Goal: Transaction & Acquisition: Purchase product/service

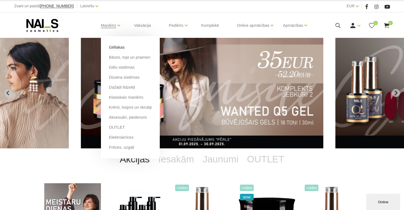
click at [116, 45] on link "Gēllakas" at bounding box center [117, 47] width 16 height 6
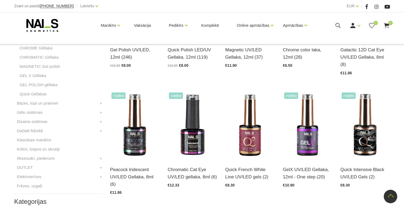
scroll to position [351, 0]
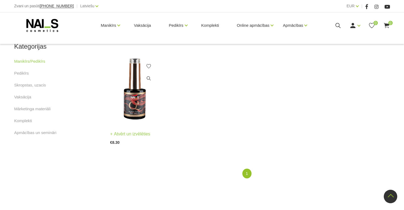
click at [150, 85] on img at bounding box center [134, 89] width 49 height 68
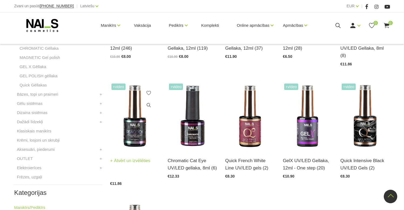
click at [130, 100] on img at bounding box center [134, 116] width 49 height 68
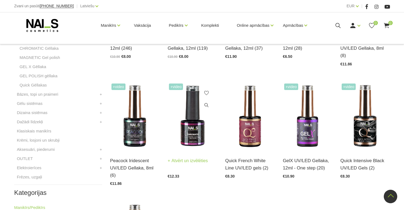
click at [204, 119] on img at bounding box center [192, 116] width 49 height 68
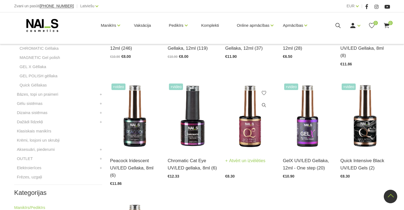
click at [251, 118] on img at bounding box center [250, 116] width 49 height 68
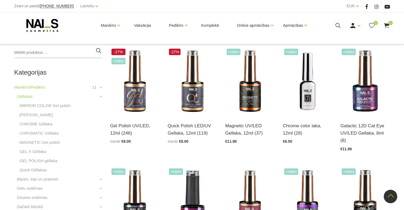
scroll to position [116, 0]
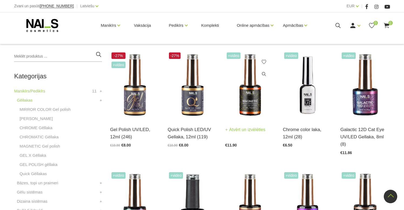
click at [250, 98] on img at bounding box center [250, 85] width 49 height 68
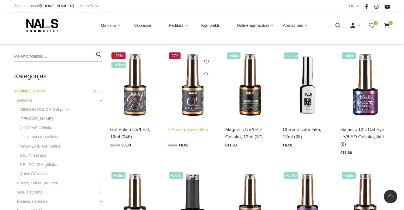
click at [185, 92] on img at bounding box center [192, 85] width 49 height 68
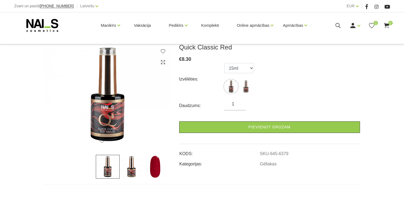
scroll to position [132, 0]
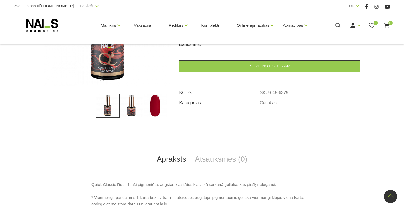
click at [154, 106] on img at bounding box center [155, 106] width 24 height 24
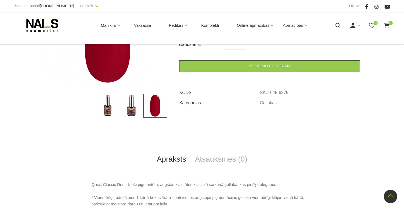
scroll to position [63, 0]
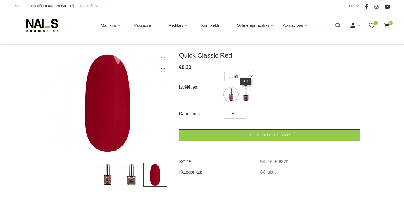
click at [246, 96] on img at bounding box center [246, 95] width 14 height 14
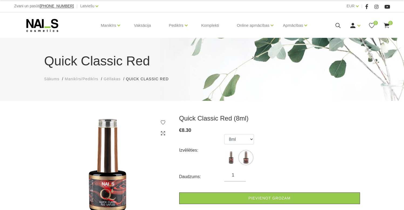
scroll to position [1, 0]
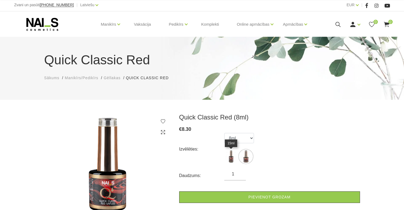
click at [233, 157] on img at bounding box center [231, 157] width 14 height 14
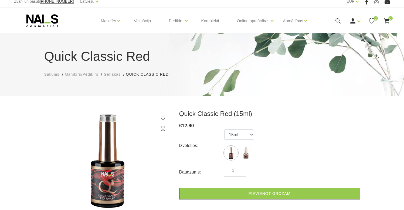
scroll to position [15, 0]
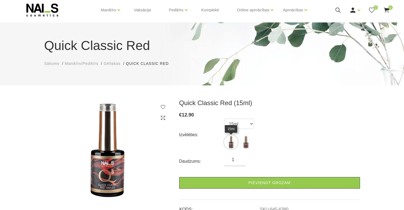
click at [232, 143] on img at bounding box center [231, 142] width 14 height 14
click at [241, 142] on img at bounding box center [246, 142] width 14 height 14
select select "6379"
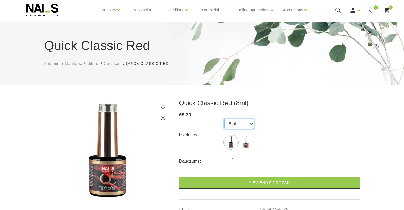
scroll to position [76, 0]
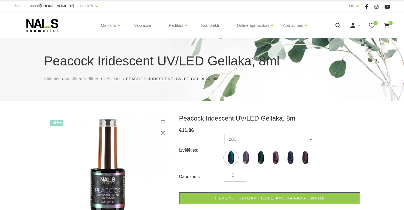
scroll to position [13, 0]
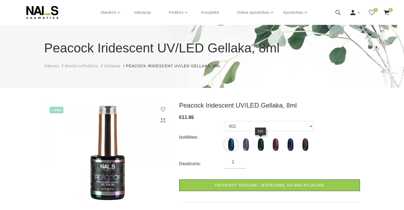
click at [267, 147] on img at bounding box center [261, 145] width 14 height 14
select select "1670"
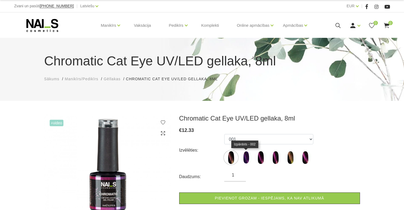
click at [245, 159] on img at bounding box center [246, 158] width 14 height 14
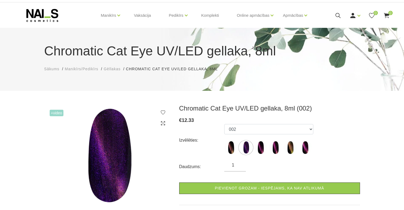
scroll to position [32, 0]
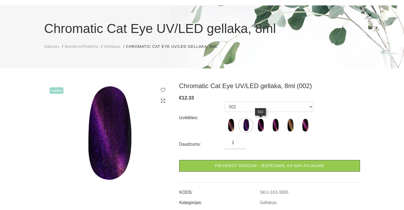
click at [263, 124] on img at bounding box center [261, 125] width 14 height 14
select select "3886"
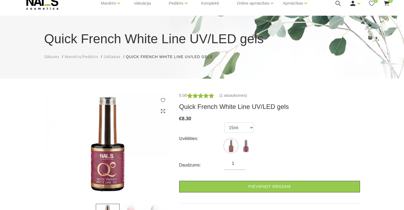
scroll to position [69, 0]
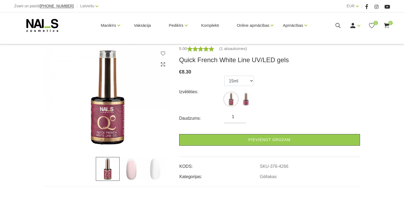
click at [137, 164] on img at bounding box center [132, 169] width 24 height 24
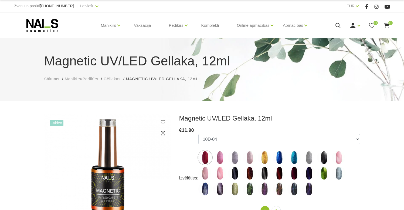
scroll to position [57, 0]
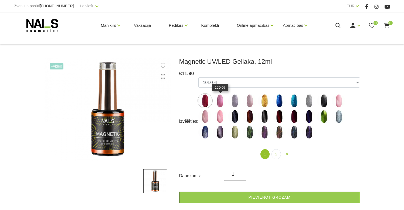
click at [222, 100] on img at bounding box center [220, 101] width 14 height 14
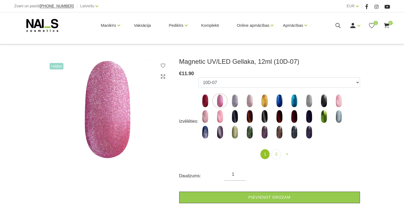
click at [211, 102] on img at bounding box center [206, 101] width 14 height 14
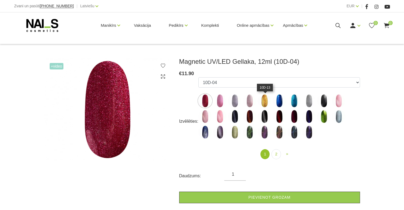
click at [271, 102] on img at bounding box center [265, 101] width 14 height 14
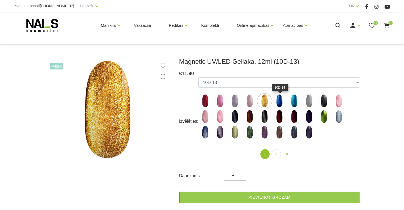
click at [281, 101] on img at bounding box center [280, 101] width 14 height 14
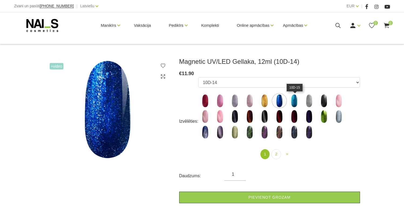
click at [295, 100] on img at bounding box center [295, 101] width 14 height 14
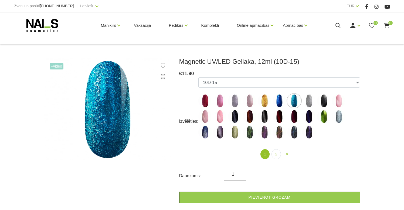
click at [304, 101] on img at bounding box center [309, 101] width 14 height 14
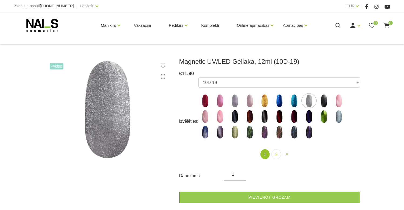
click at [319, 103] on img at bounding box center [324, 101] width 14 height 14
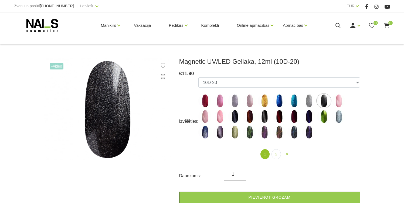
click at [311, 125] on ul "10D-04 10D-07 10D-08 10D-09 10D-13 10D-14 10D-15 10D-19 10D-20 607 614 615 701 …" at bounding box center [280, 109] width 162 height 64
click at [299, 117] on img at bounding box center [295, 117] width 14 height 14
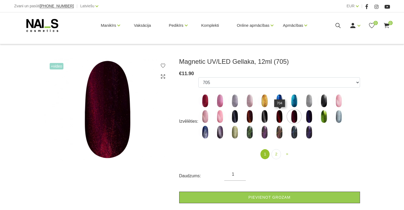
click at [282, 117] on img at bounding box center [280, 117] width 14 height 14
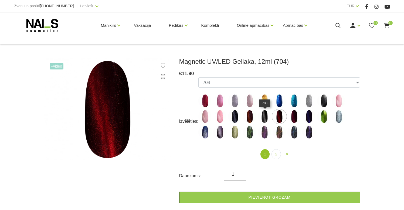
click at [261, 117] on img at bounding box center [265, 117] width 14 height 14
select select "4641"
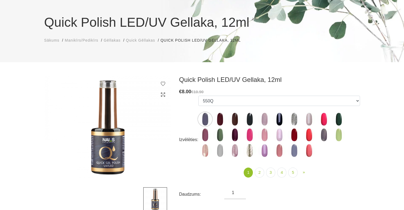
scroll to position [40, 0]
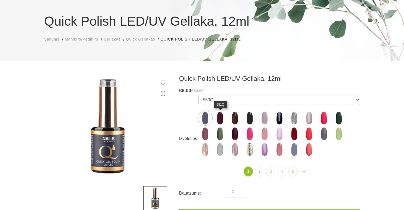
click at [220, 119] on img at bounding box center [220, 118] width 14 height 14
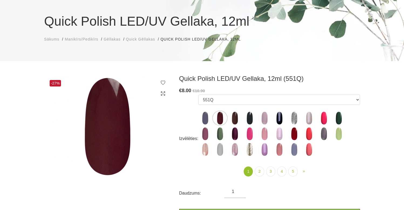
click at [240, 120] on img at bounding box center [235, 118] width 14 height 14
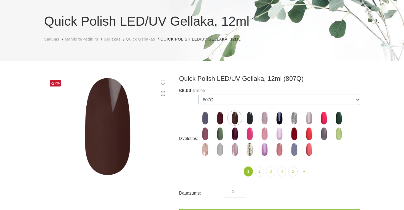
click at [228, 117] on ul "550Q 551Q 807Q 813Q 462Q 401Q 443Q 445Q 569Q 560Q 552Q 568Q 510Q 413Q 529Q 484Q…" at bounding box center [280, 127] width 162 height 64
click at [226, 117] on img at bounding box center [220, 118] width 14 height 14
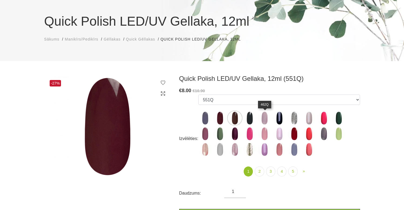
click at [263, 120] on img at bounding box center [265, 118] width 14 height 14
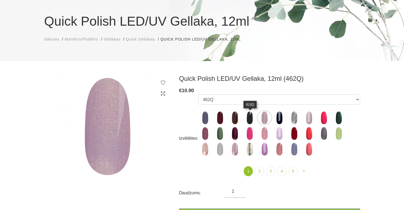
click at [254, 120] on img at bounding box center [250, 118] width 14 height 14
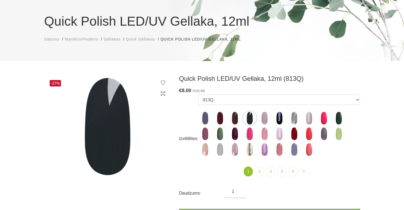
click at [242, 119] on img at bounding box center [235, 118] width 14 height 14
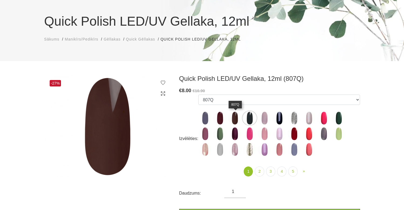
click at [236, 118] on img at bounding box center [235, 118] width 14 height 14
click at [311, 152] on img at bounding box center [309, 150] width 14 height 14
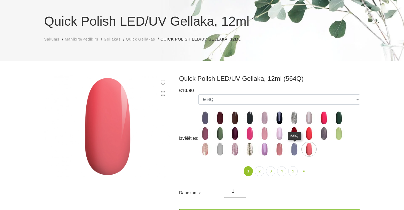
click at [298, 151] on img at bounding box center [295, 149] width 14 height 14
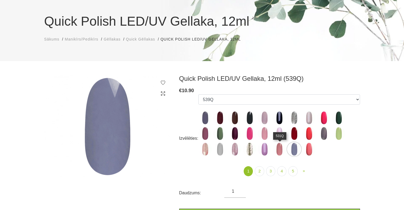
click at [284, 151] on img at bounding box center [280, 149] width 14 height 14
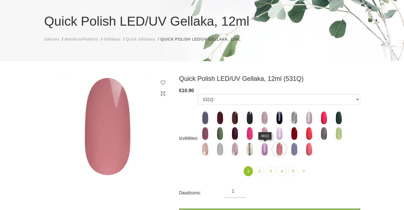
click at [263, 150] on img at bounding box center [265, 149] width 14 height 14
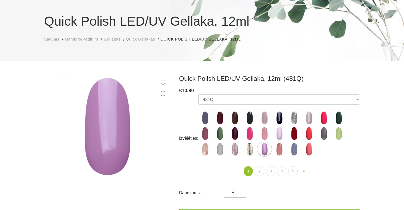
click at [255, 150] on img at bounding box center [250, 149] width 14 height 14
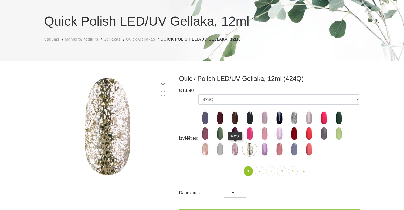
click at [235, 149] on img at bounding box center [235, 149] width 14 height 14
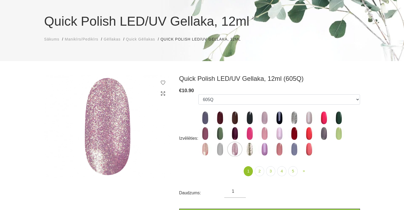
click at [213, 151] on ul "550Q 551Q 807Q 813Q 462Q 401Q 443Q 445Q 569Q 560Q 552Q 568Q 510Q 413Q 529Q 484Q…" at bounding box center [280, 126] width 162 height 64
click at [222, 148] on img at bounding box center [220, 149] width 14 height 14
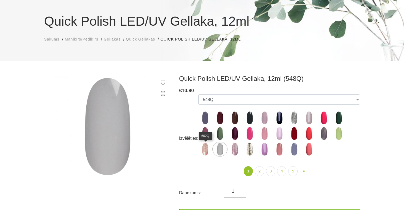
click at [206, 149] on img at bounding box center [206, 149] width 14 height 14
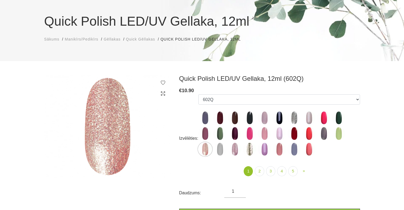
click at [235, 140] on ul "550Q 551Q 807Q 813Q 462Q 401Q 443Q 445Q 569Q 560Q 552Q 568Q 510Q 413Q 529Q 484Q…" at bounding box center [280, 126] width 162 height 64
drag, startPoint x: 237, startPoint y: 138, endPoint x: 249, endPoint y: 137, distance: 11.4
click at [237, 138] on img at bounding box center [235, 134] width 14 height 14
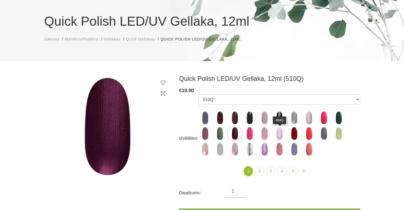
click at [281, 133] on img at bounding box center [280, 134] width 14 height 14
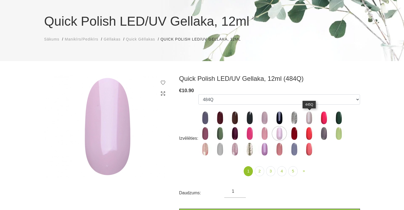
click at [310, 120] on img at bounding box center [309, 118] width 14 height 14
select select "4332"
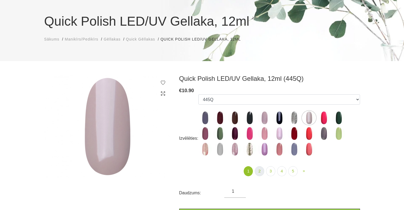
click at [263, 172] on link "2" at bounding box center [259, 171] width 9 height 10
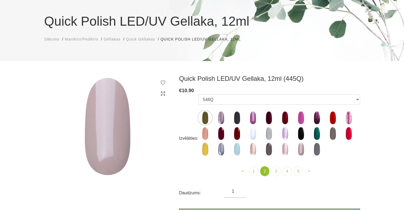
click at [207, 136] on img at bounding box center [206, 134] width 14 height 14
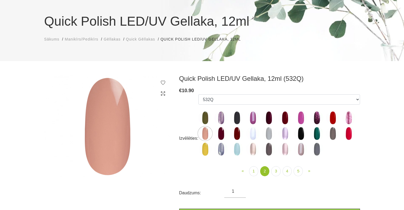
click at [271, 120] on img at bounding box center [269, 118] width 14 height 14
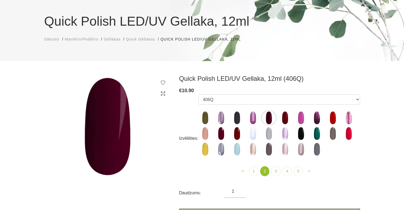
click at [278, 117] on ul "550Q 551Q 807Q 813Q 462Q 401Q 443Q 445Q 569Q 560Q 552Q 568Q 510Q 413Q 529Q 484Q…" at bounding box center [280, 126] width 162 height 64
click at [288, 116] on img at bounding box center [285, 118] width 14 height 14
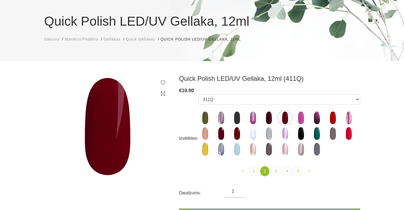
click at [225, 137] on img at bounding box center [221, 134] width 14 height 14
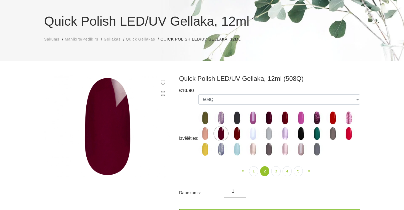
click at [233, 134] on img at bounding box center [237, 134] width 14 height 14
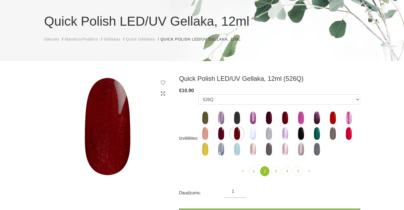
click at [223, 135] on img at bounding box center [221, 134] width 14 height 14
select select "4383"
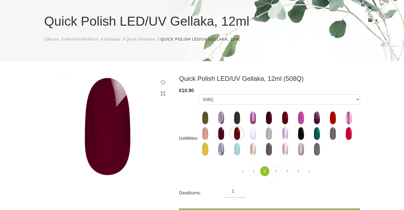
scroll to position [105, 0]
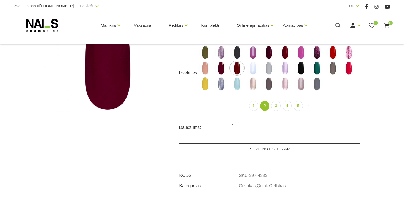
click at [263, 150] on link "Pievienot grozam" at bounding box center [269, 149] width 181 height 12
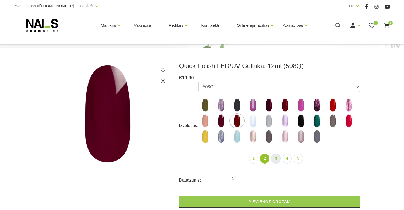
click at [277, 159] on link "3" at bounding box center [275, 158] width 9 height 10
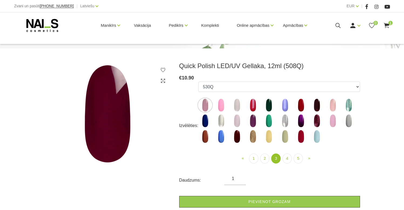
click at [330, 106] on img at bounding box center [333, 105] width 14 height 14
select select "4429"
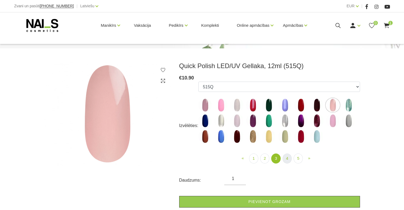
click at [290, 159] on link "4" at bounding box center [287, 158] width 9 height 10
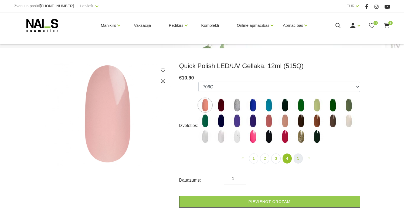
click at [302, 156] on link "5" at bounding box center [298, 158] width 9 height 10
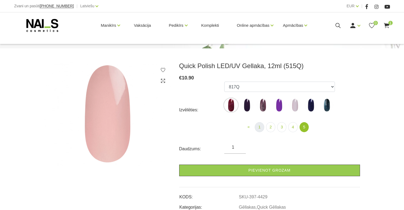
click at [257, 127] on link "1" at bounding box center [259, 127] width 9 height 10
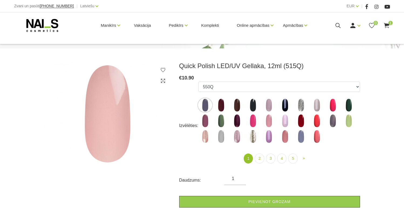
click at [270, 119] on img at bounding box center [269, 121] width 14 height 14
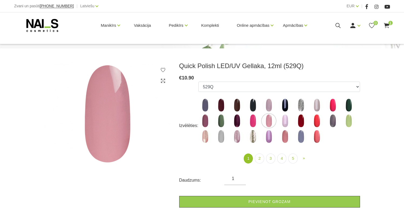
click at [269, 105] on img at bounding box center [269, 105] width 14 height 14
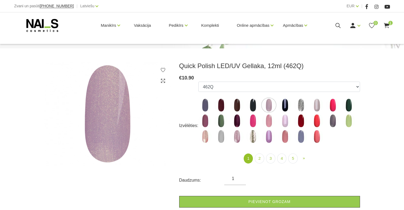
click at [318, 104] on img at bounding box center [317, 105] width 14 height 14
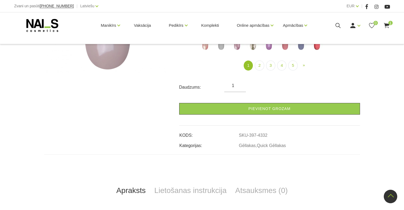
scroll to position [70, 0]
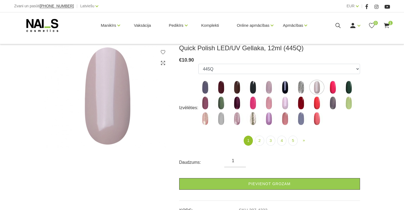
click at [262, 176] on form "Izvēlēties: 550Q 551Q 807Q 813Q 462Q 401Q 443Q 445Q 569Q 560Q 552Q 568Q 510Q 41…" at bounding box center [269, 127] width 181 height 126
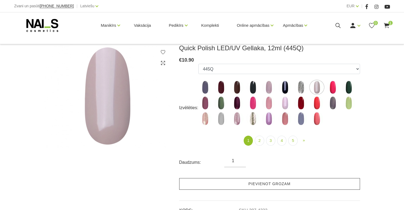
click at [263, 180] on link "Pievienot grozam" at bounding box center [269, 184] width 181 height 12
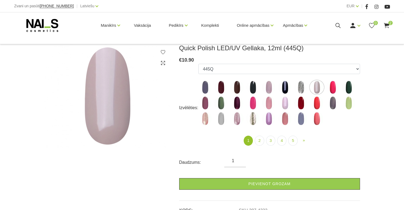
click at [222, 85] on img at bounding box center [221, 87] width 14 height 14
select select "4373"
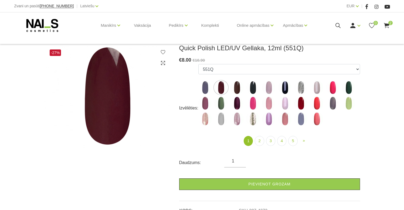
click at [386, 26] on use at bounding box center [386, 25] width 5 height 5
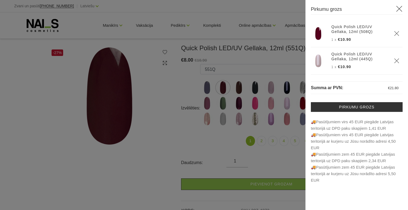
click at [277, 89] on div at bounding box center [204, 105] width 408 height 210
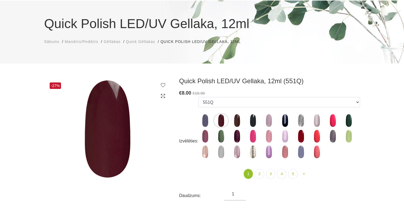
scroll to position [95, 0]
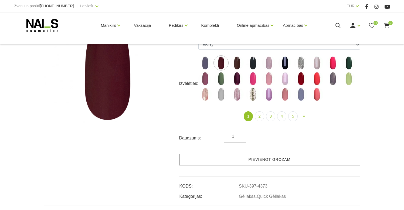
click at [274, 159] on link "Pievienot grozam" at bounding box center [269, 160] width 181 height 12
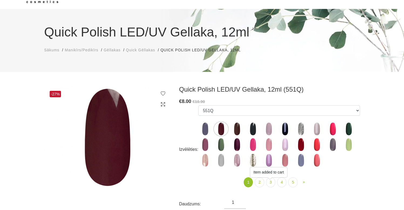
scroll to position [0, 0]
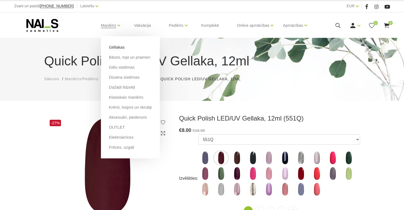
click at [117, 46] on link "Gēllakas" at bounding box center [117, 47] width 16 height 6
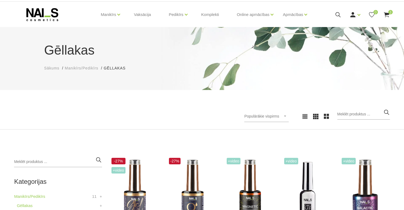
scroll to position [21, 0]
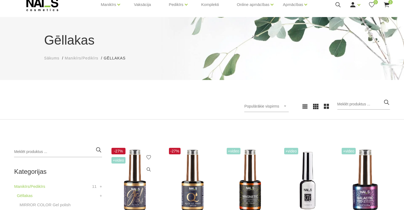
click at [128, 179] on img at bounding box center [134, 180] width 49 height 68
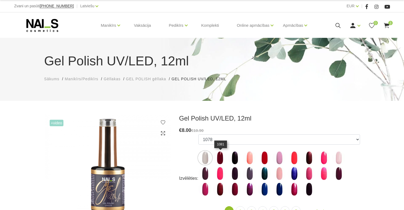
click at [218, 156] on img at bounding box center [220, 158] width 14 height 14
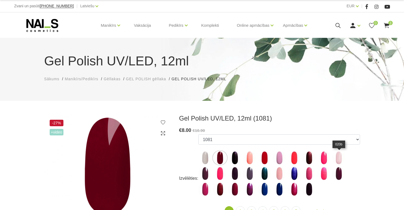
click at [343, 158] on img at bounding box center [339, 158] width 14 height 14
select select "3971"
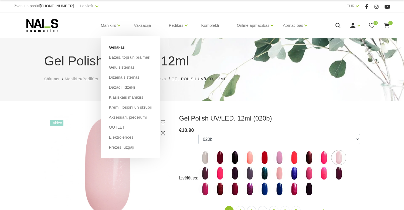
click at [112, 47] on link "Gēllakas" at bounding box center [117, 47] width 16 height 6
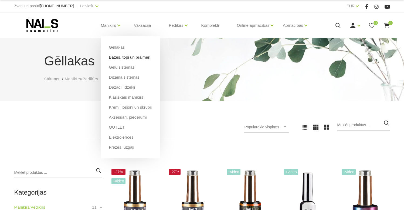
click at [121, 58] on link "Bāzes, topi un praimeri" at bounding box center [129, 57] width 41 height 6
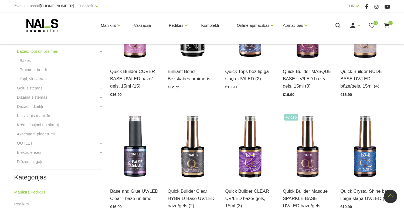
scroll to position [14, 0]
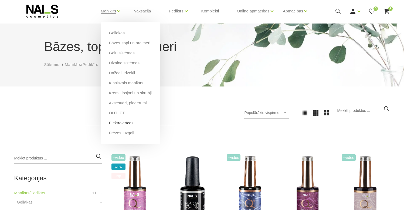
click at [123, 123] on link "Elektroierīces" at bounding box center [121, 123] width 25 height 6
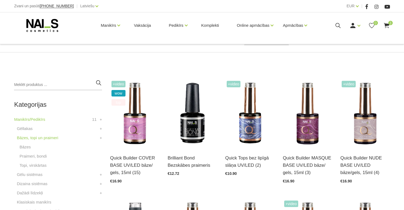
scroll to position [115, 0]
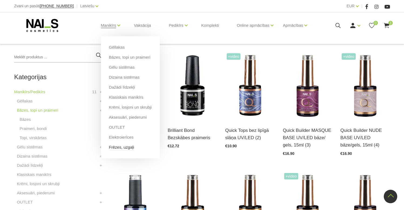
click at [127, 149] on link "Frēzes, uzgaļi" at bounding box center [121, 147] width 25 height 6
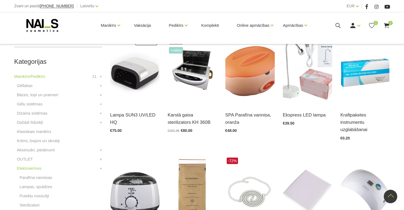
scroll to position [59, 0]
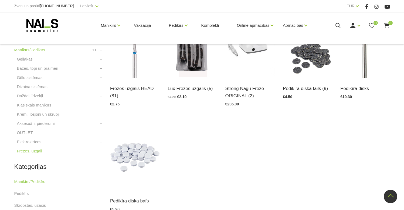
scroll to position [3, 0]
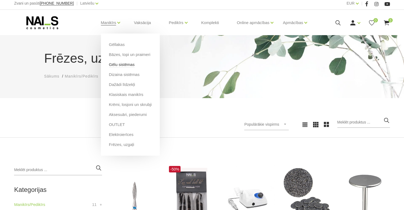
click at [127, 64] on link "Gēlu sistēmas" at bounding box center [122, 65] width 26 height 6
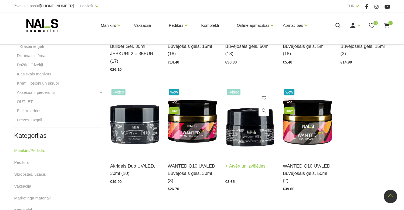
scroll to position [56, 0]
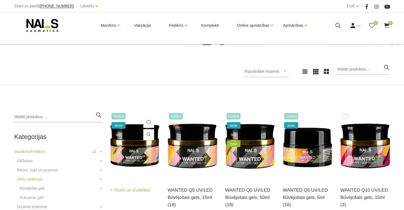
click at [153, 153] on img at bounding box center [134, 146] width 49 height 68
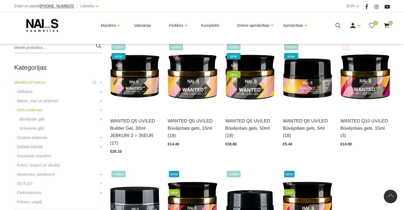
scroll to position [60, 0]
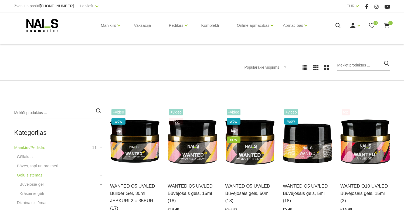
click at [390, 25] on span "3" at bounding box center [391, 23] width 4 height 4
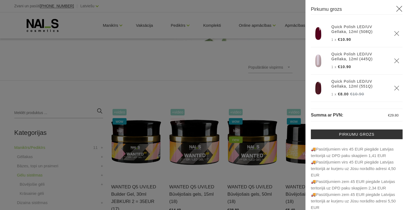
click at [258, 50] on div at bounding box center [204, 105] width 408 height 210
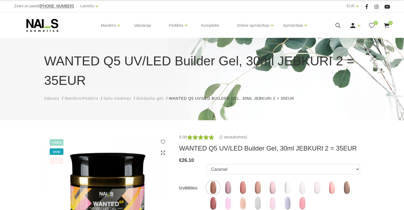
scroll to position [48, 0]
